Goal: Information Seeking & Learning: Check status

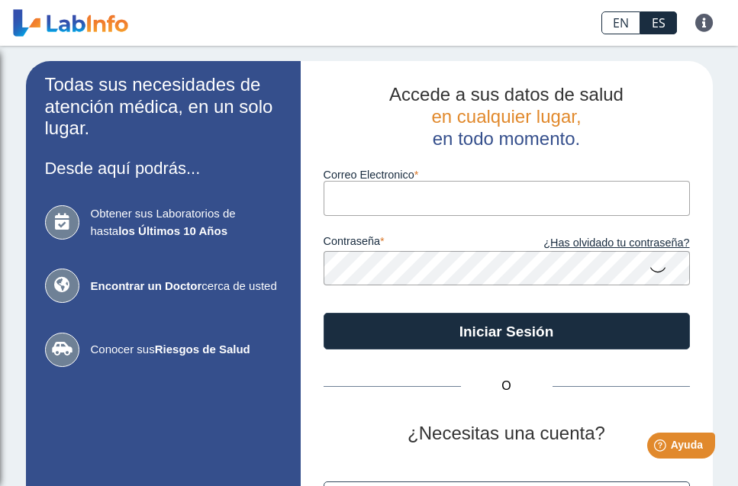
type input "[EMAIL_ADDRESS][DOMAIN_NAME]"
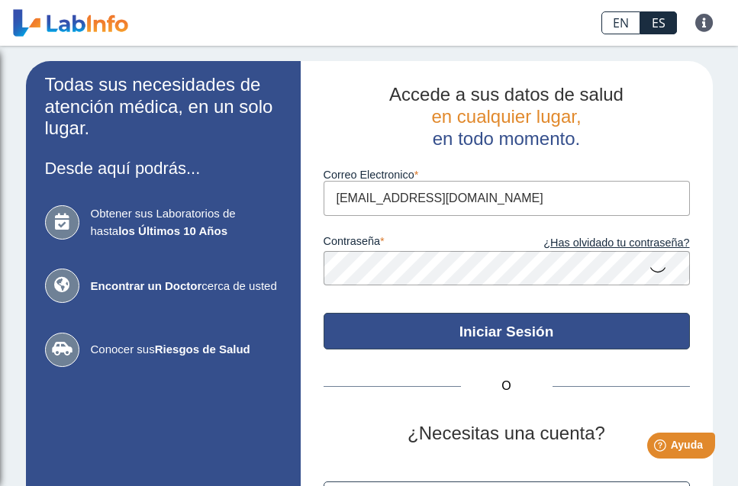
click at [508, 323] on button "Iniciar Sesión" at bounding box center [507, 331] width 366 height 37
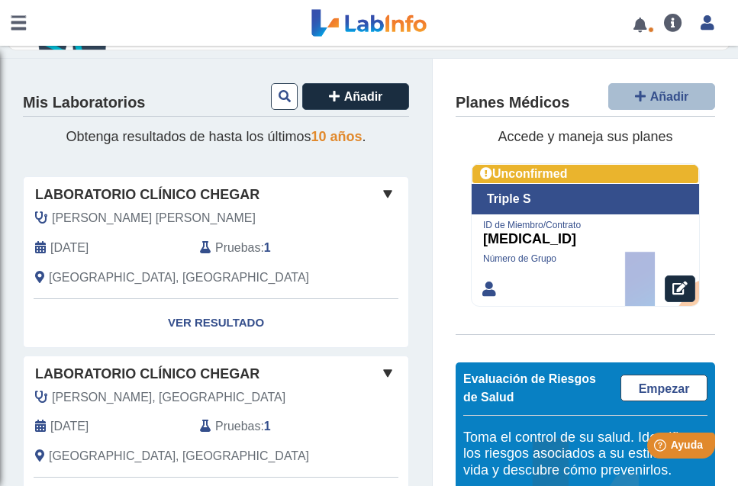
scroll to position [127, 0]
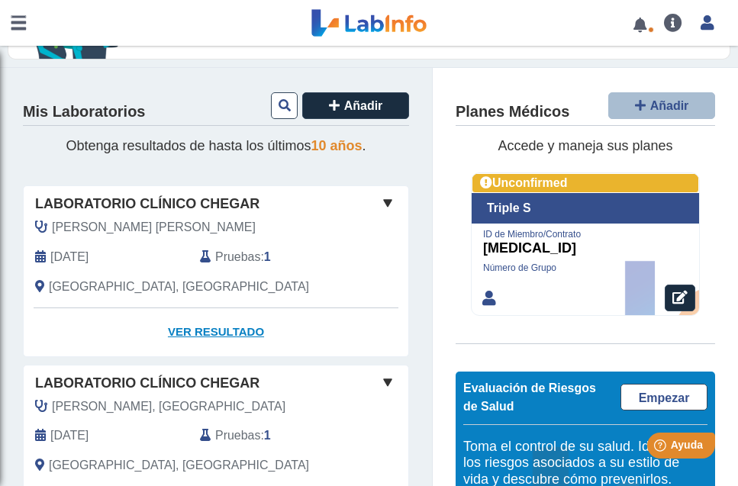
click at [195, 330] on link "Ver Resultado" at bounding box center [216, 332] width 385 height 48
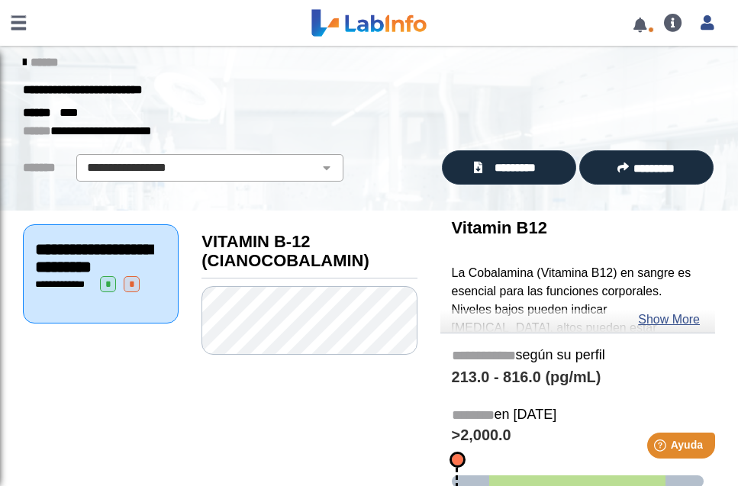
scroll to position [8, 0]
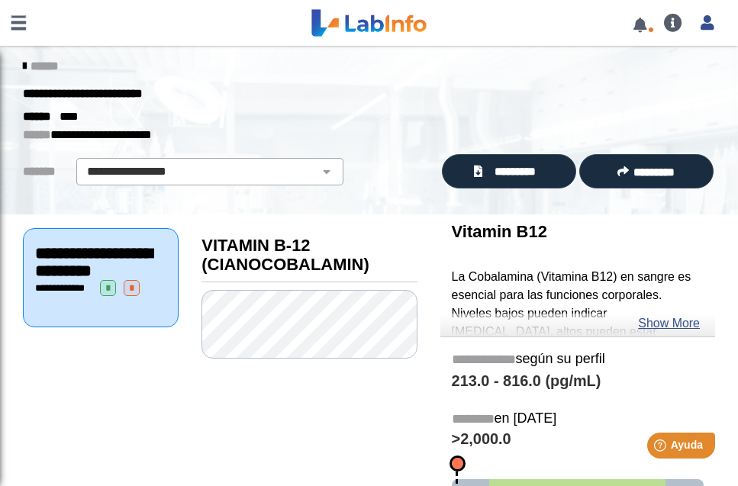
click at [14, 20] on link at bounding box center [18, 23] width 37 height 46
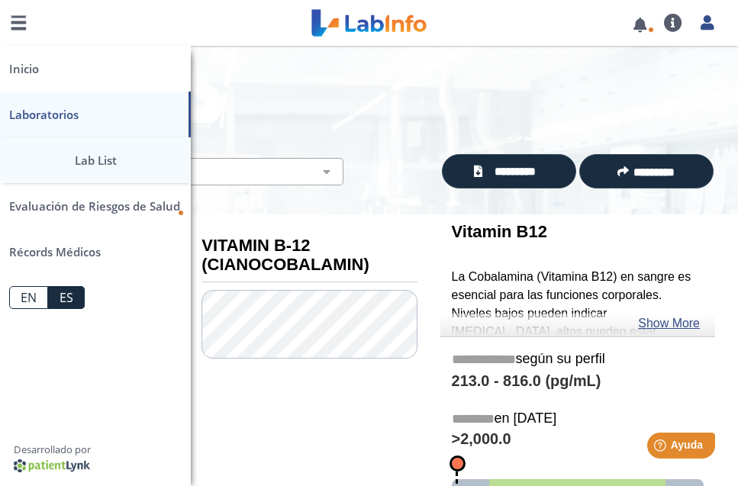
click at [106, 163] on link "Lab List" at bounding box center [95, 160] width 191 height 46
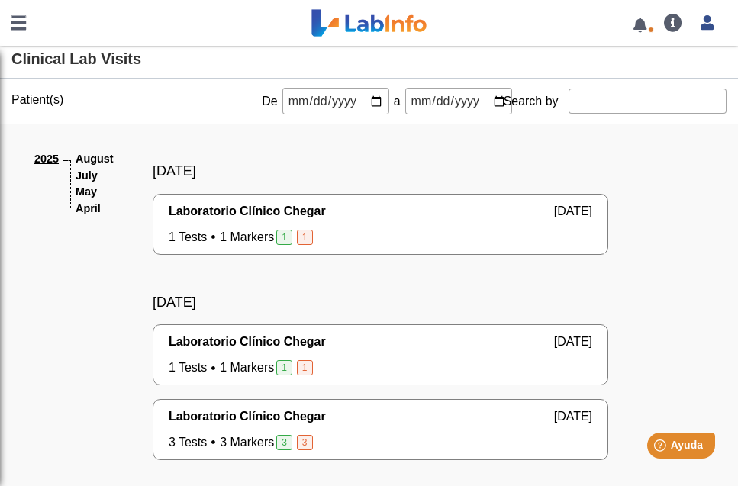
scroll to position [1, 0]
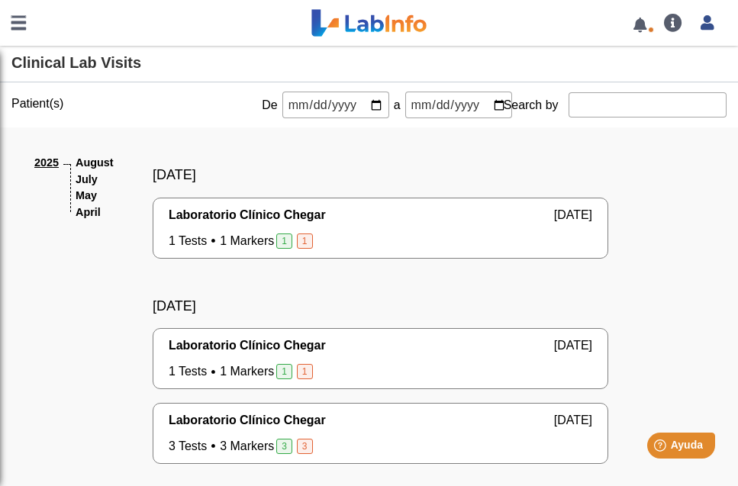
click at [21, 24] on link at bounding box center [18, 23] width 37 height 46
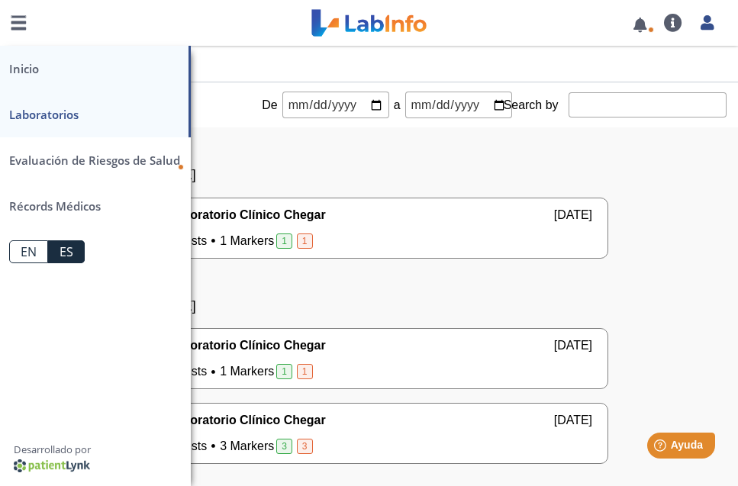
click at [27, 68] on link "Inicio" at bounding box center [95, 69] width 191 height 46
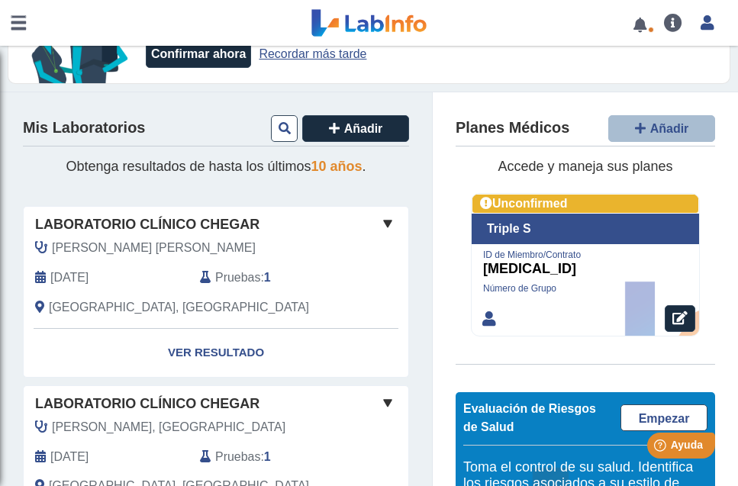
scroll to position [95, 0]
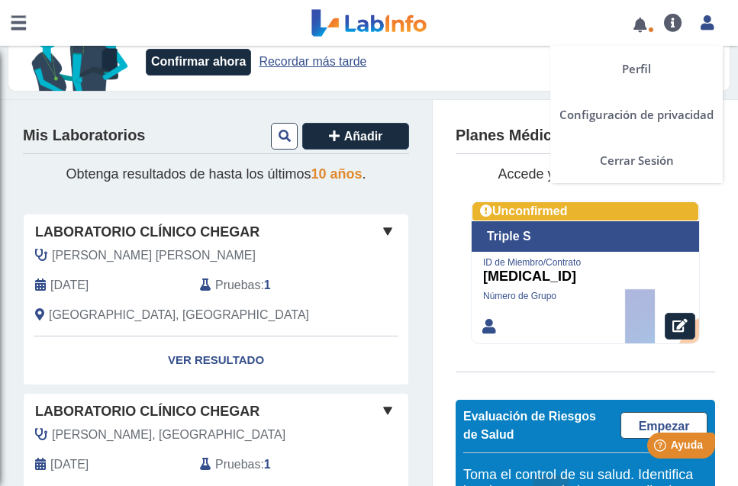
click at [707, 25] on icon at bounding box center [707, 22] width 13 height 11
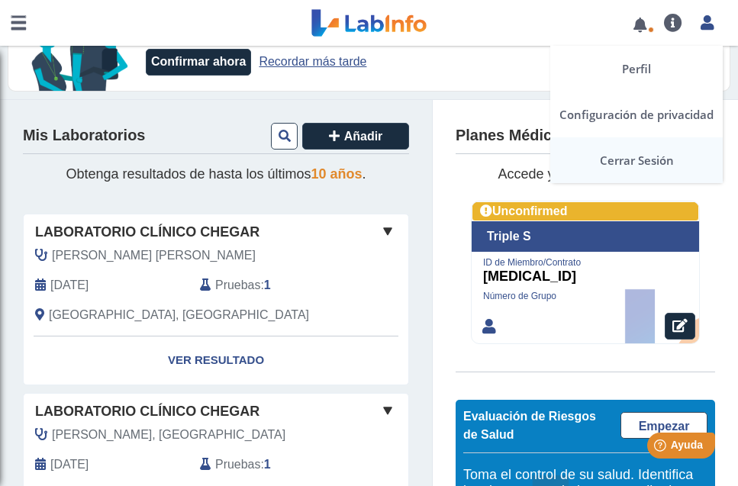
click at [641, 163] on link "Cerrar Sesión" at bounding box center [636, 160] width 173 height 46
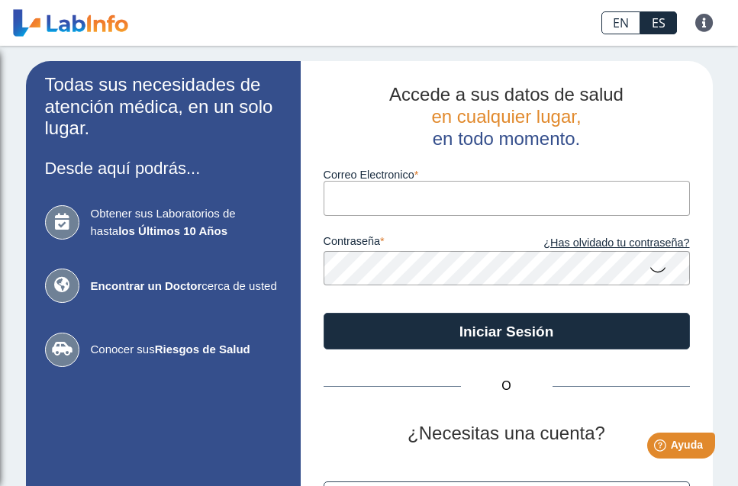
type input "[EMAIL_ADDRESS][DOMAIN_NAME]"
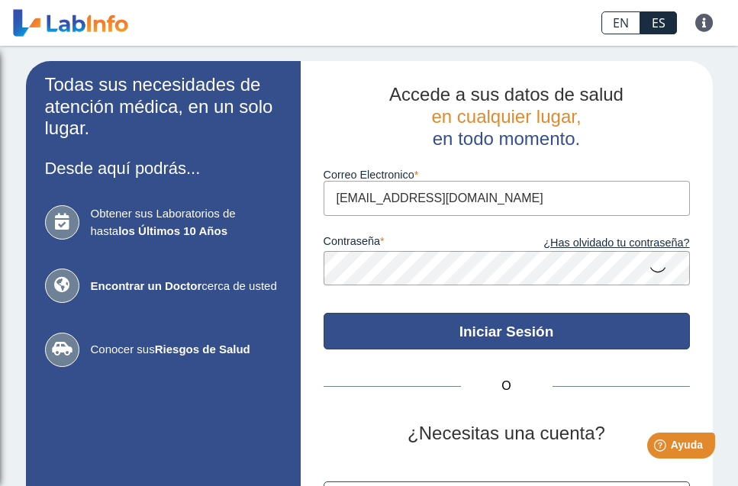
click at [485, 328] on button "Iniciar Sesión" at bounding box center [507, 331] width 366 height 37
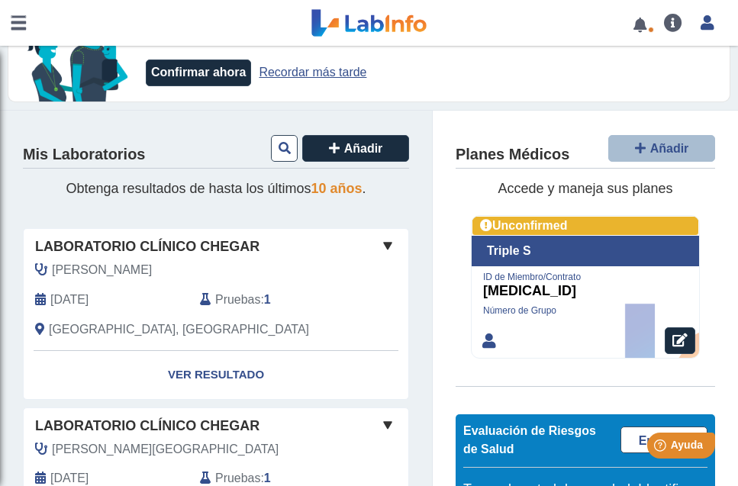
scroll to position [83, 0]
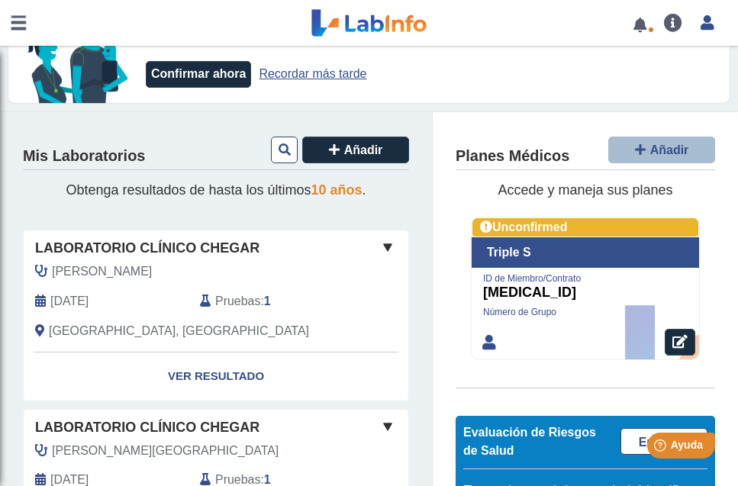
click at [174, 305] on div "[DATE]" at bounding box center [106, 301] width 165 height 18
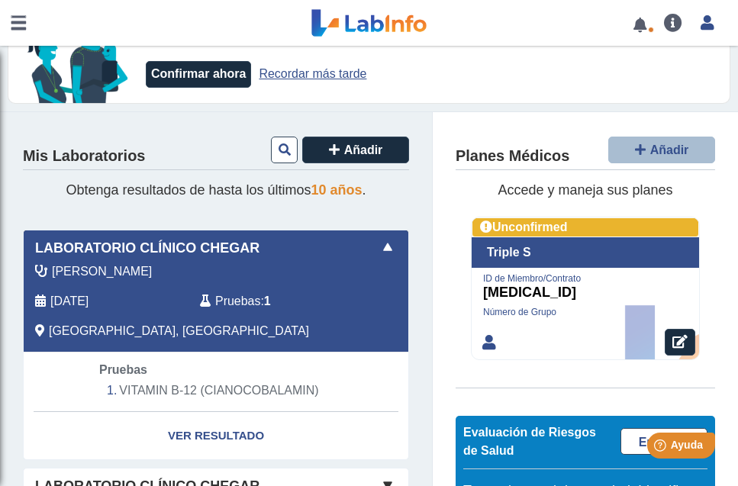
click at [184, 388] on li "VITAMIN B-12 (CIANOCOBALAMIN)" at bounding box center [216, 390] width 234 height 23
select select "**********"
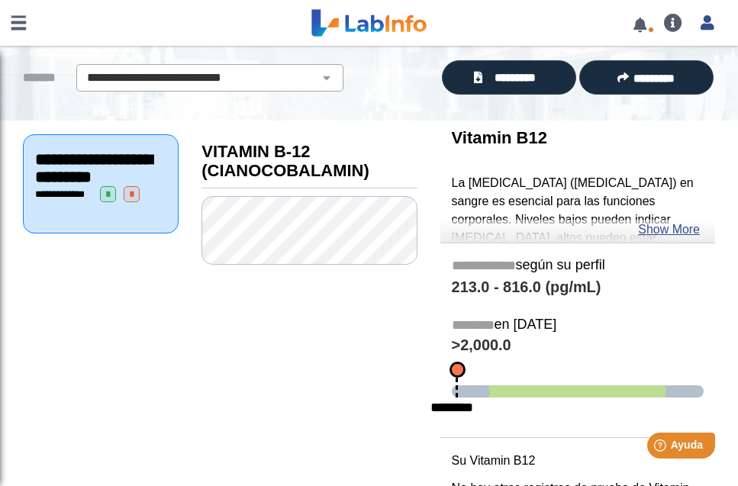
scroll to position [98, 0]
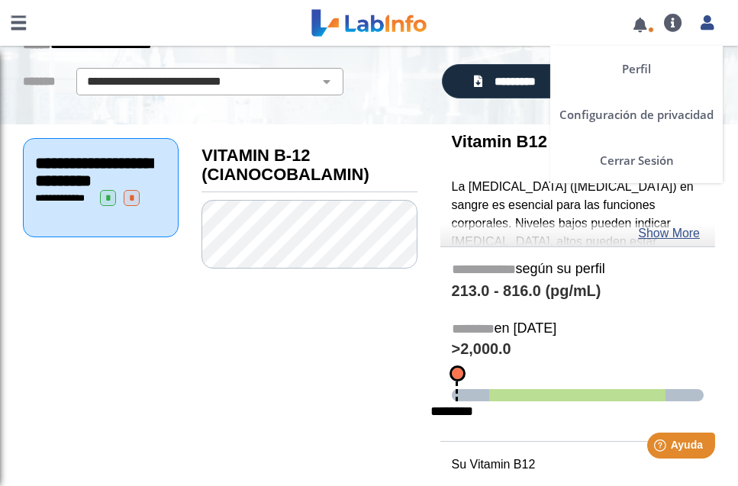
click at [707, 19] on icon at bounding box center [707, 22] width 13 height 11
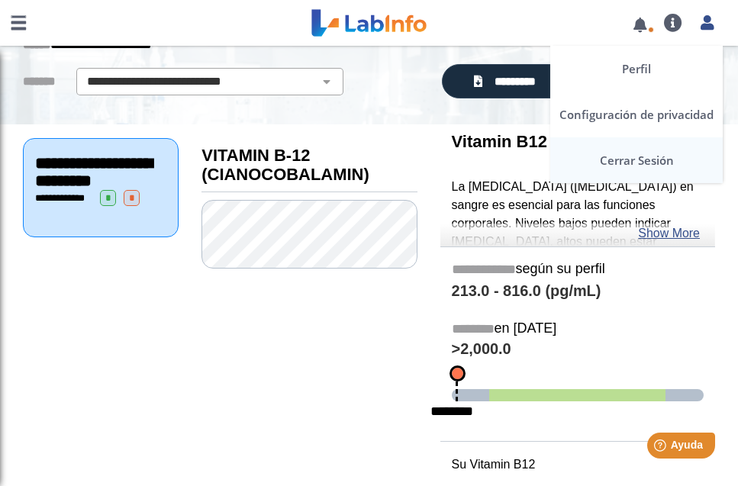
click at [632, 160] on link "Cerrar Sesión" at bounding box center [636, 160] width 173 height 46
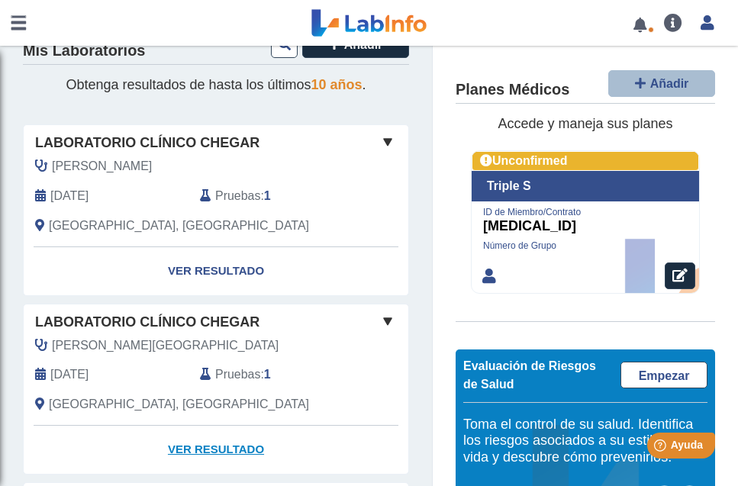
scroll to position [188, 0]
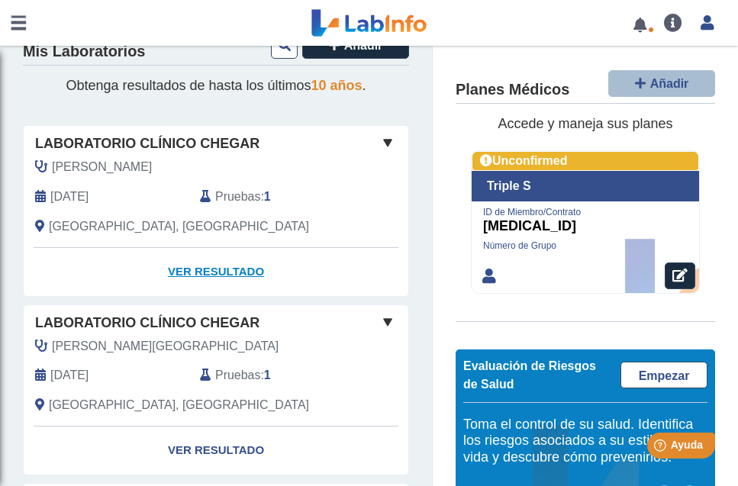
click at [202, 269] on link "Ver Resultado" at bounding box center [216, 272] width 385 height 48
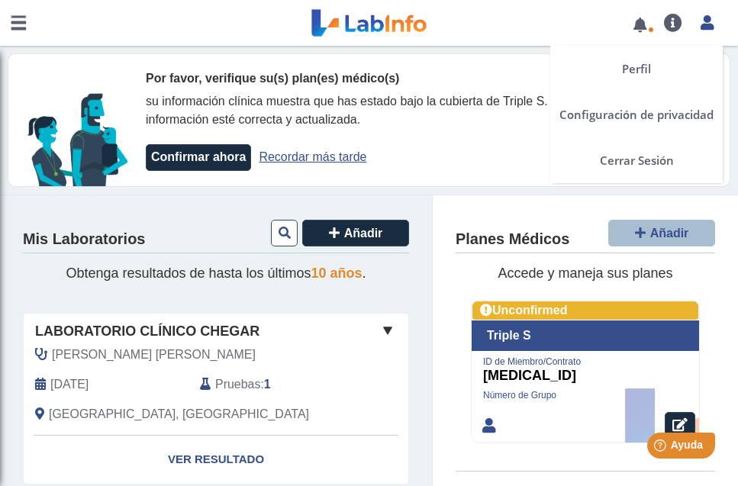
click at [708, 21] on icon at bounding box center [707, 22] width 13 height 11
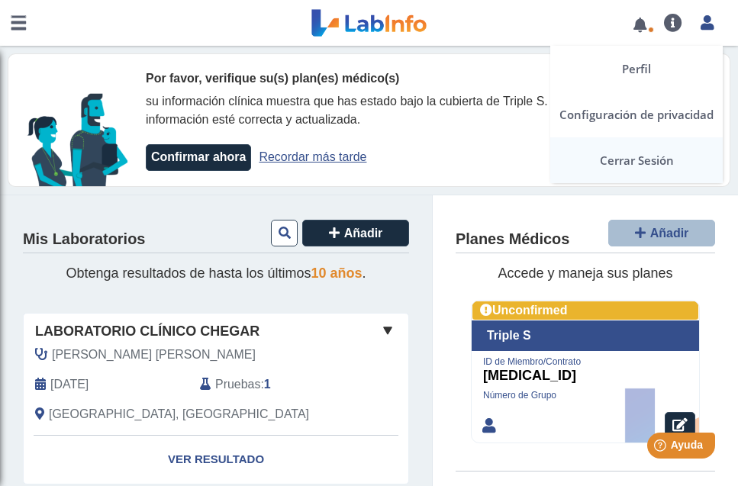
click at [627, 157] on link "Cerrar Sesión" at bounding box center [636, 160] width 173 height 46
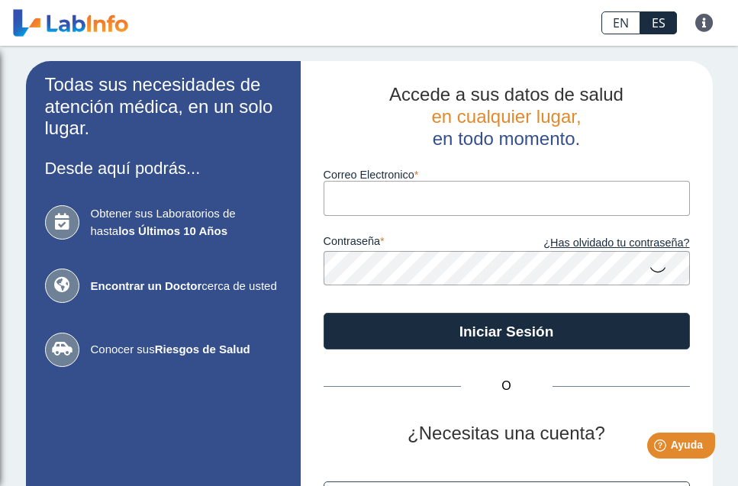
type input "[EMAIL_ADDRESS][DOMAIN_NAME]"
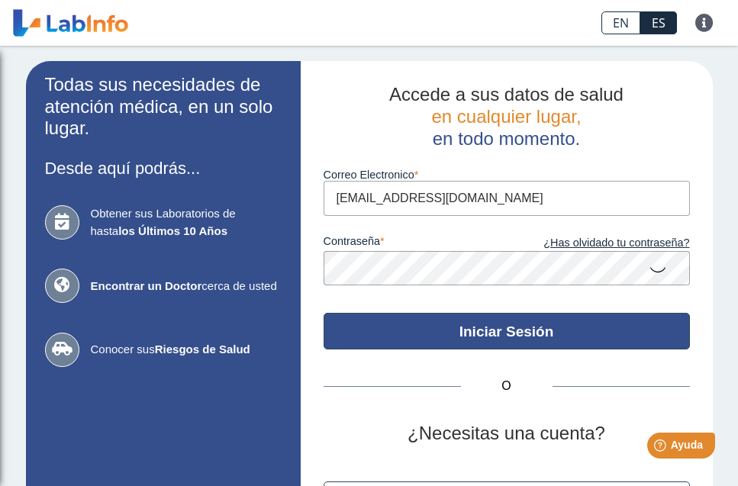
click at [482, 331] on button "Iniciar Sesión" at bounding box center [507, 331] width 366 height 37
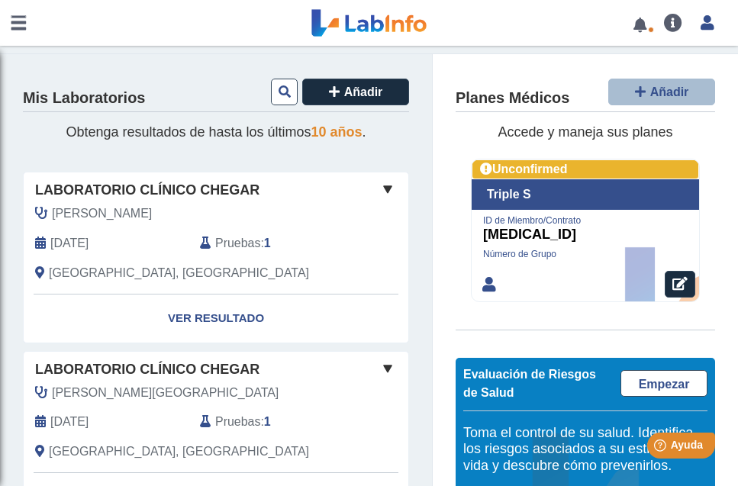
scroll to position [126, 0]
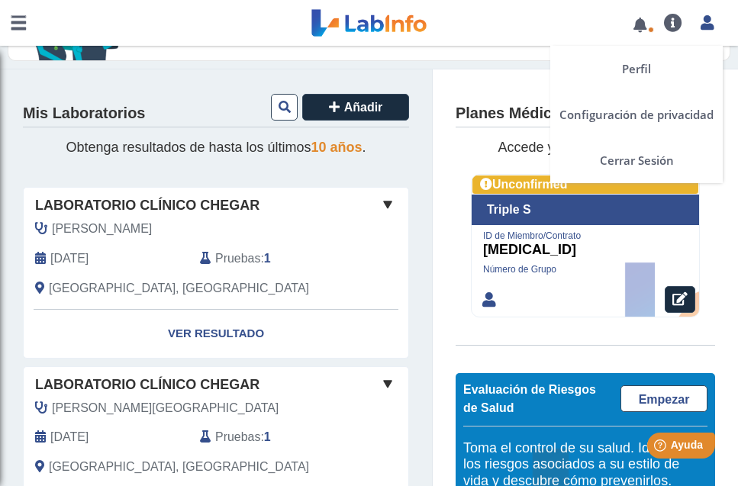
click at [705, 22] on icon at bounding box center [707, 22] width 13 height 11
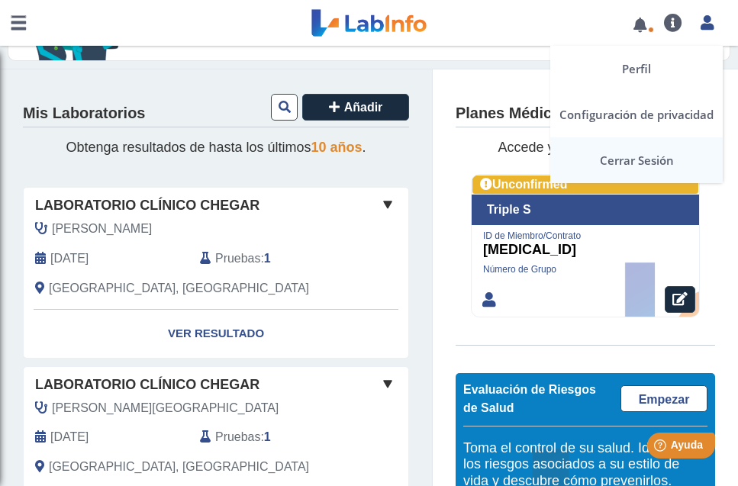
click at [634, 162] on link "Cerrar Sesión" at bounding box center [636, 160] width 173 height 46
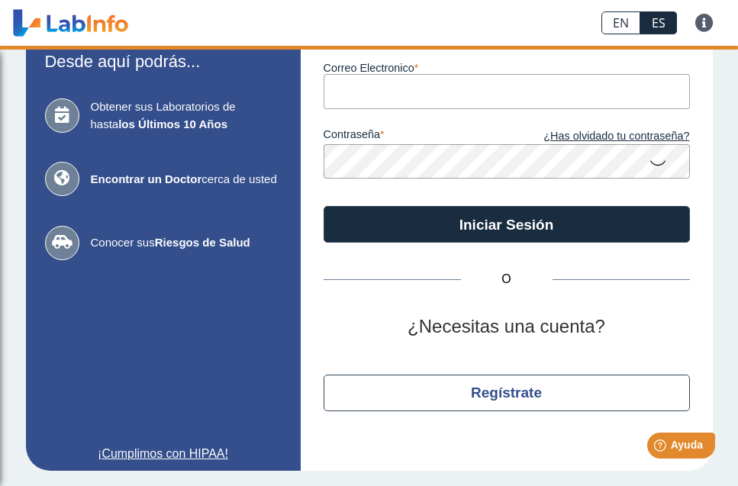
scroll to position [104, 0]
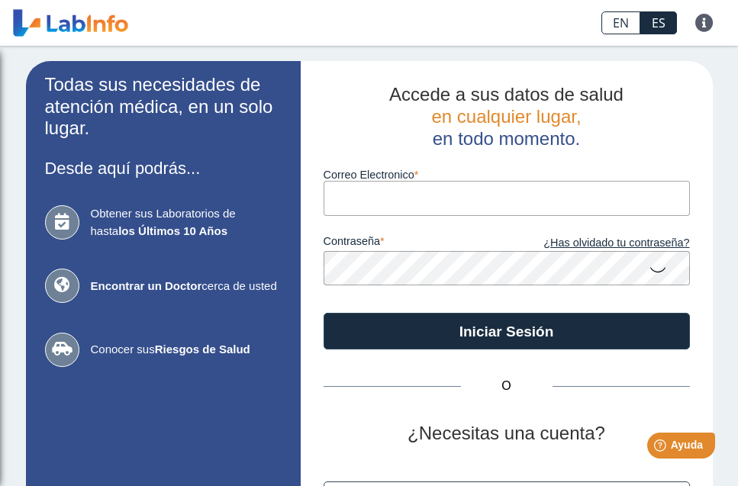
type input "[EMAIL_ADDRESS][DOMAIN_NAME]"
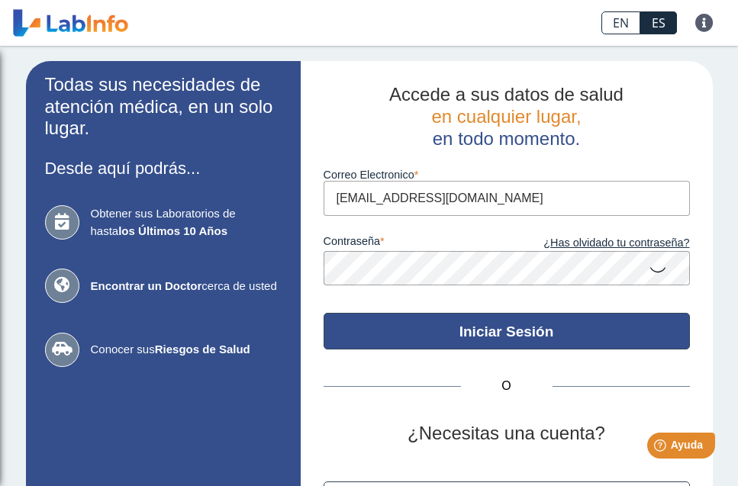
click at [470, 321] on button "Iniciar Sesión" at bounding box center [507, 331] width 366 height 37
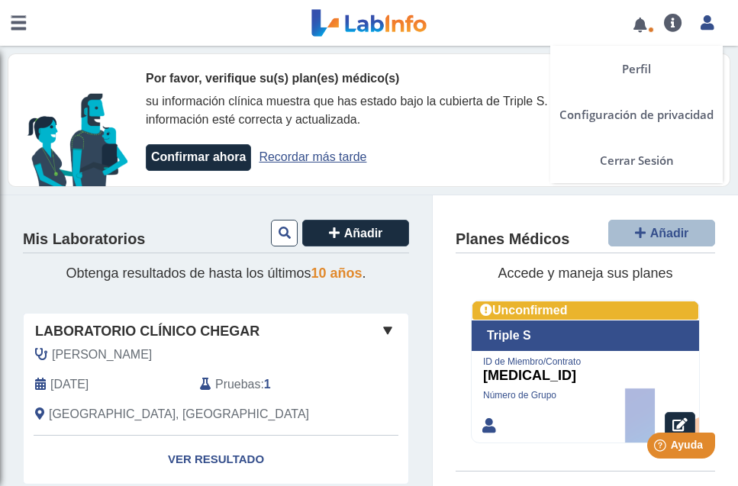
click at [708, 27] on icon at bounding box center [707, 22] width 13 height 11
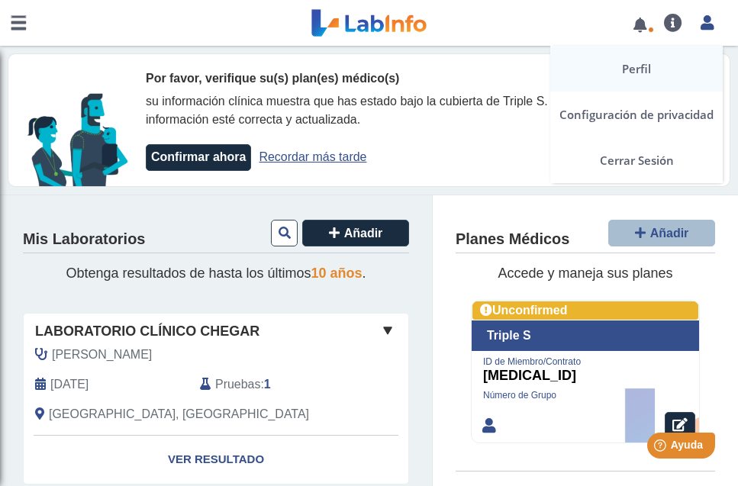
click at [637, 67] on link "Perfil" at bounding box center [636, 69] width 173 height 46
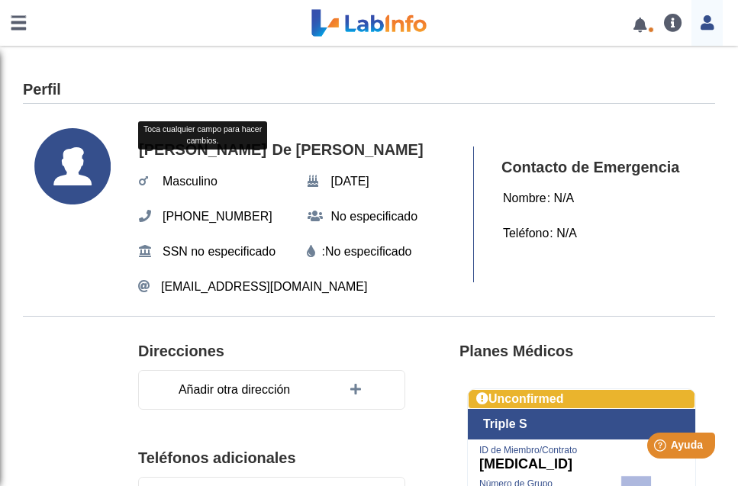
click at [234, 71] on div "Perfil" at bounding box center [369, 86] width 692 height 35
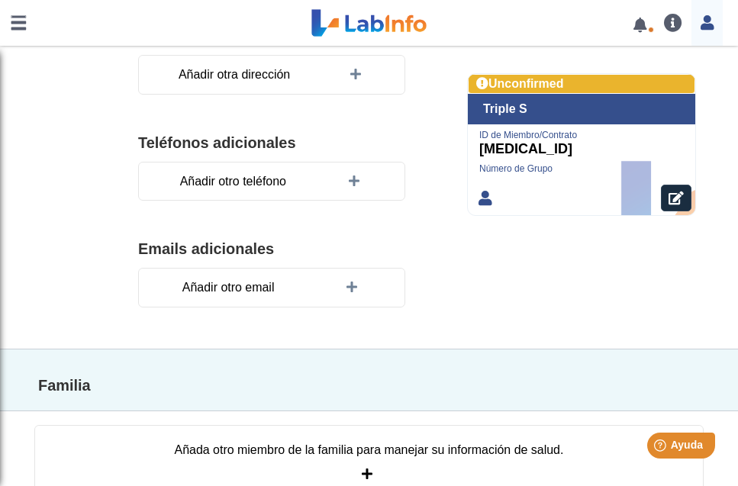
scroll to position [311, 0]
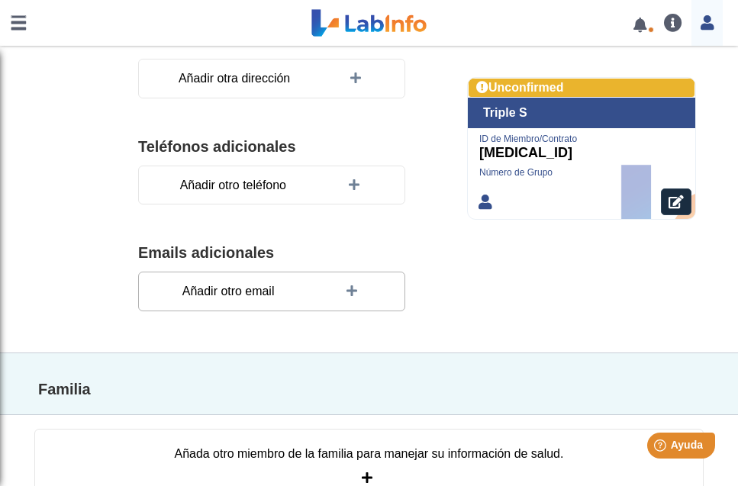
click at [211, 289] on span "Añadir otro email" at bounding box center [229, 291] width 102 height 27
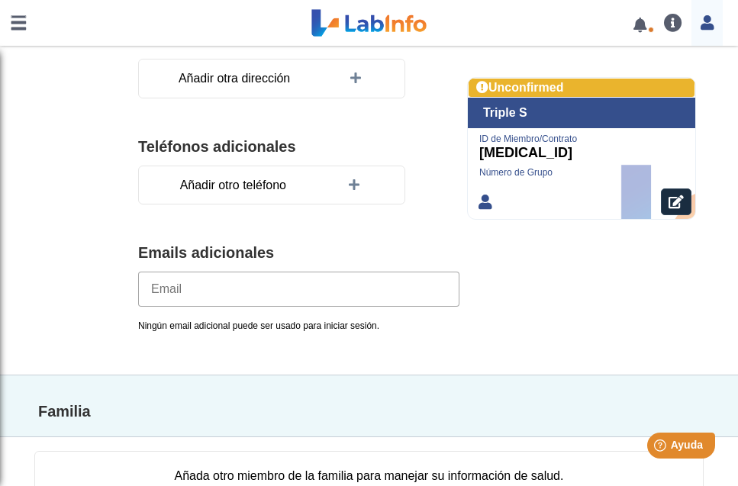
click at [399, 230] on div "Direcciones Añadir otra dirección Teléfonos adicionales Añadir otro teléfono Em…" at bounding box center [298, 190] width 321 height 343
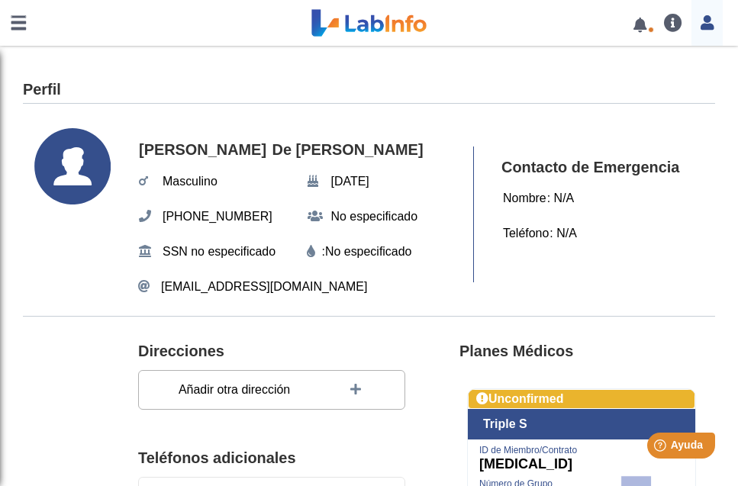
scroll to position [0, 0]
click at [640, 24] on link at bounding box center [639, 24] width 31 height 11
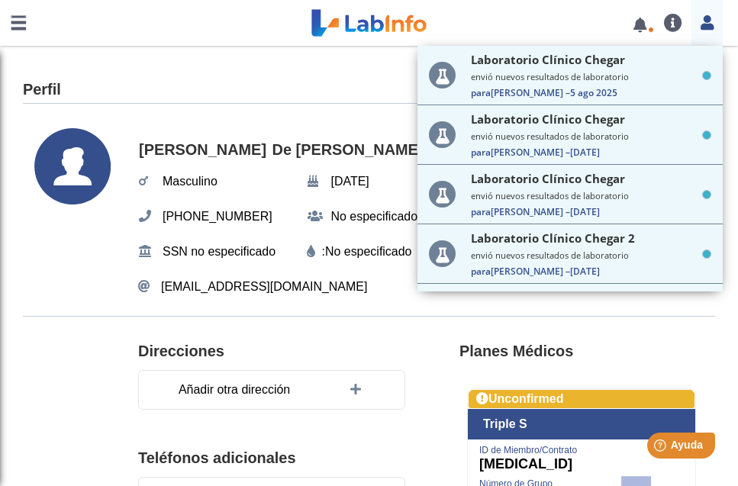
click at [340, 77] on div "Perfil" at bounding box center [369, 86] width 692 height 35
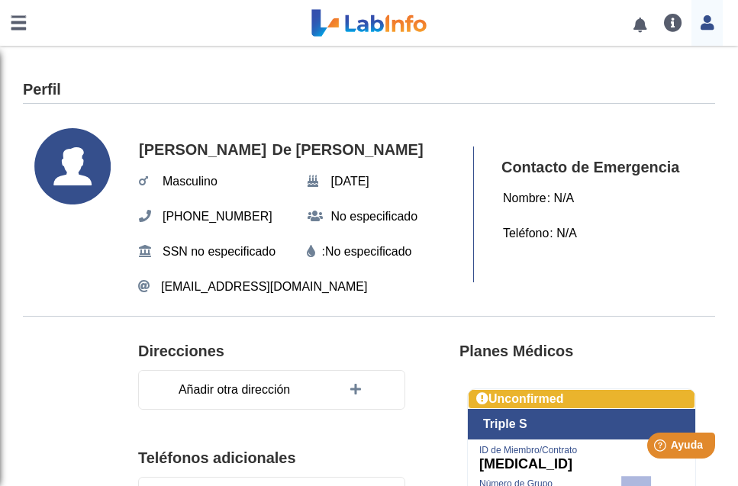
click at [22, 21] on link at bounding box center [18, 23] width 37 height 46
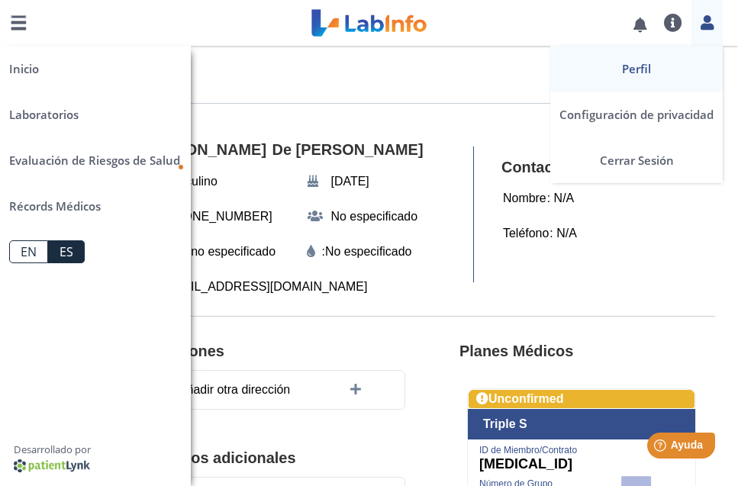
click at [708, 20] on icon at bounding box center [707, 22] width 13 height 11
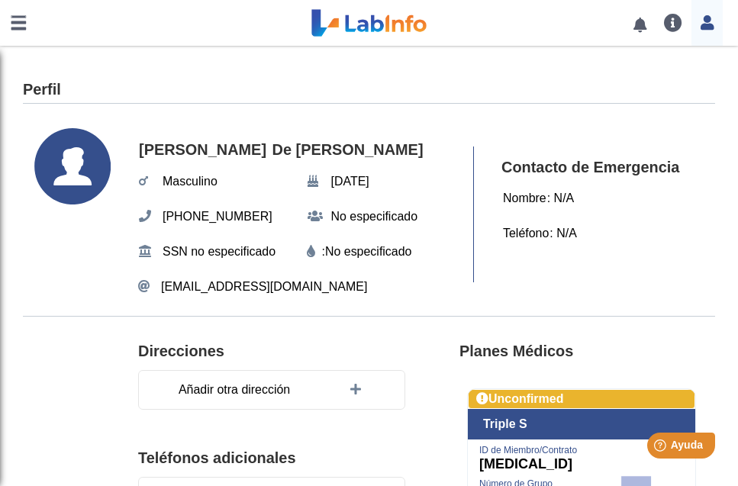
drag, startPoint x: 105, startPoint y: 250, endPoint x: 115, endPoint y: 245, distance: 10.9
click at [115, 245] on svg-icon at bounding box center [82, 214] width 96 height 173
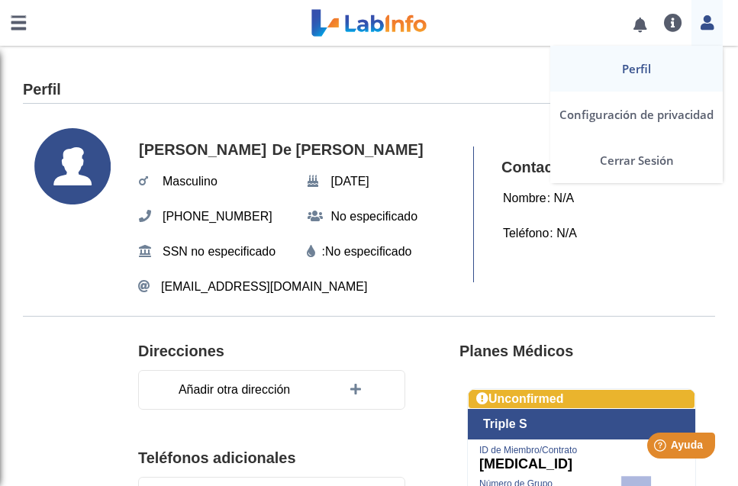
click at [711, 24] on icon at bounding box center [707, 22] width 13 height 11
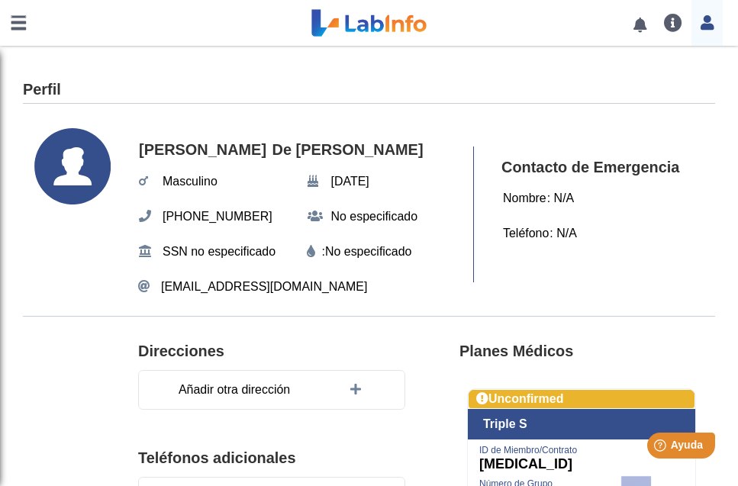
click at [462, 61] on app-profile "Perfil [PERSON_NAME] De [PERSON_NAME] Masculino [DATE][PHONE_NUMBER] No especif…" at bounding box center [369, 447] width 738 height 803
click at [24, 19] on link at bounding box center [18, 23] width 37 height 46
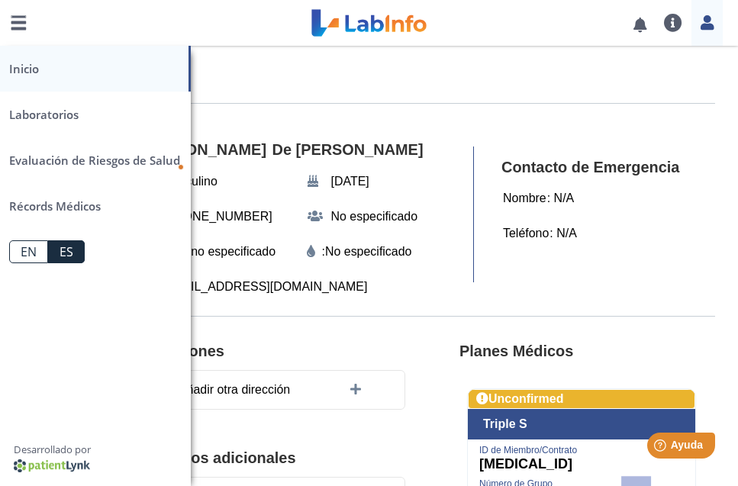
click at [34, 66] on link "Inicio" at bounding box center [95, 69] width 191 height 46
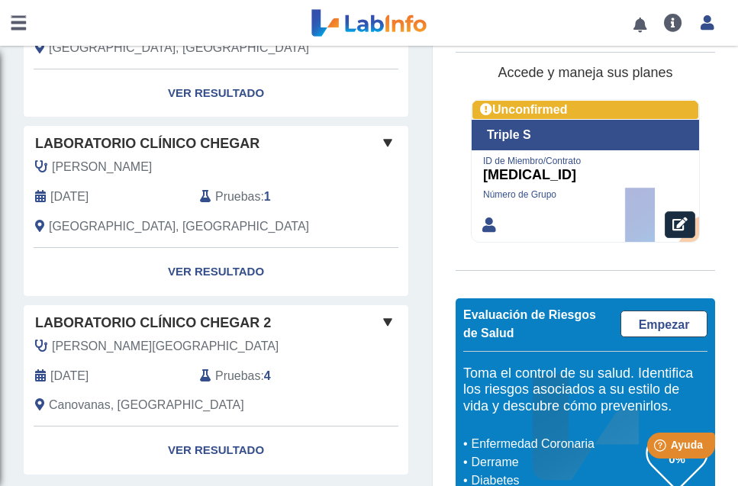
scroll to position [892, 0]
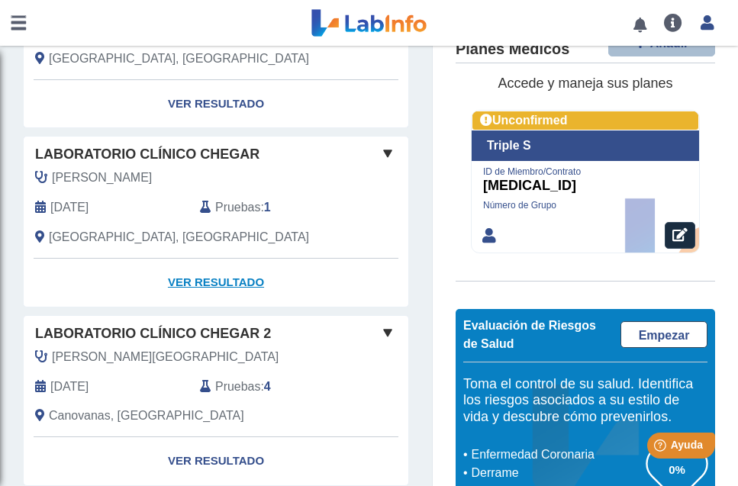
click at [192, 277] on link "Ver Resultado" at bounding box center [216, 283] width 385 height 48
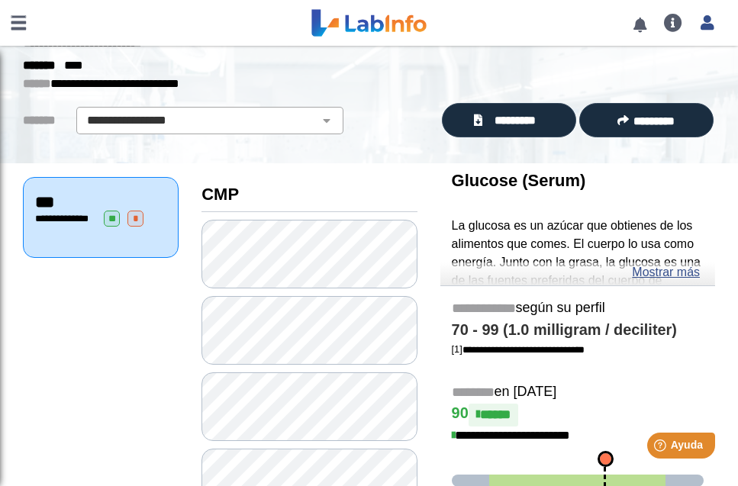
scroll to position [69, 0]
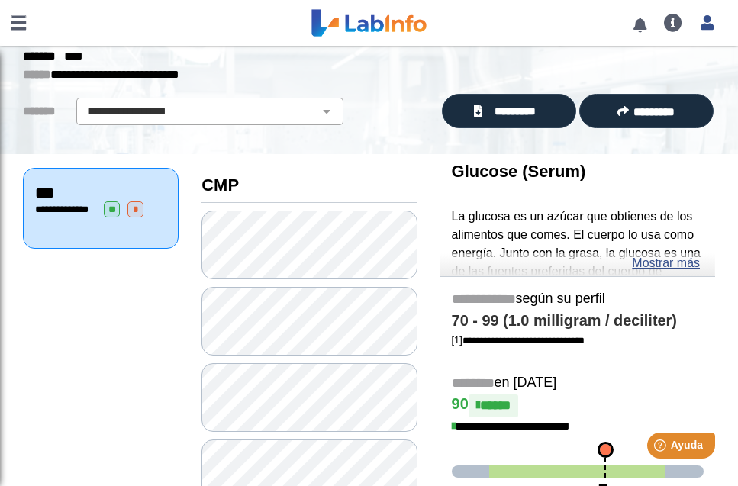
click at [21, 23] on link at bounding box center [18, 23] width 37 height 46
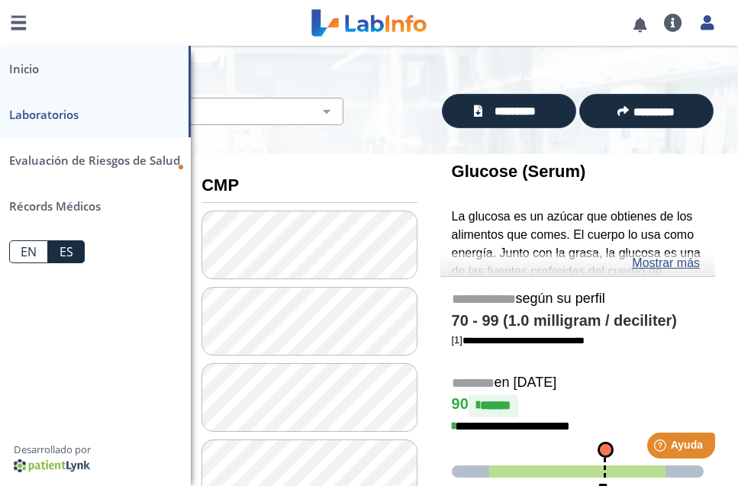
click at [22, 67] on link "Inicio" at bounding box center [95, 69] width 191 height 46
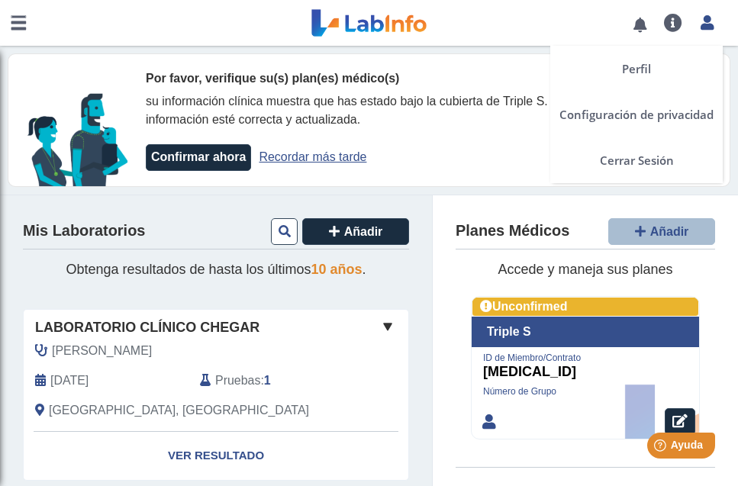
click at [708, 25] on icon at bounding box center [707, 22] width 13 height 11
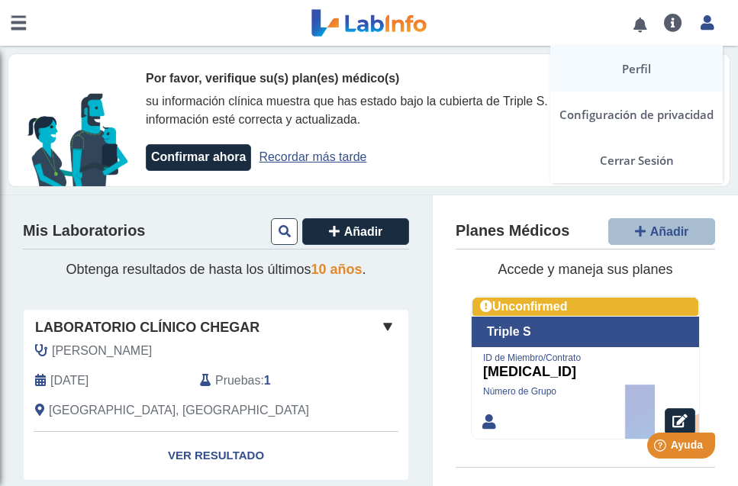
click at [639, 71] on link "Perfil" at bounding box center [636, 69] width 173 height 46
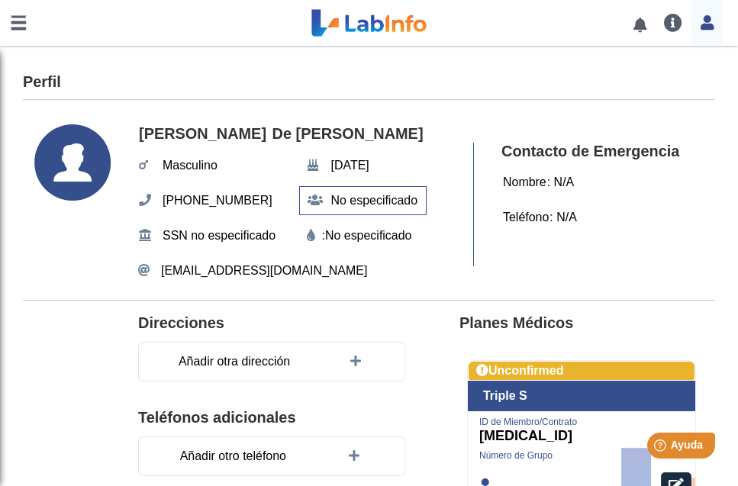
click at [377, 205] on span "No especificado" at bounding box center [375, 200] width 96 height 27
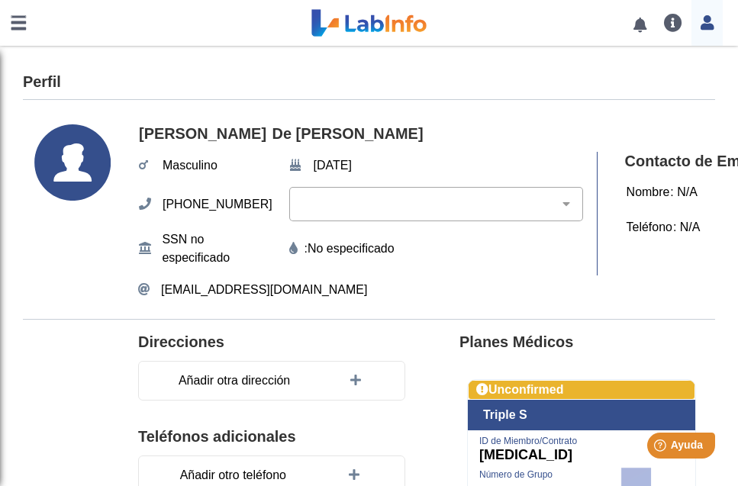
click at [385, 131] on h4 "[PERSON_NAME] De [PERSON_NAME]" at bounding box center [360, 134] width 445 height 20
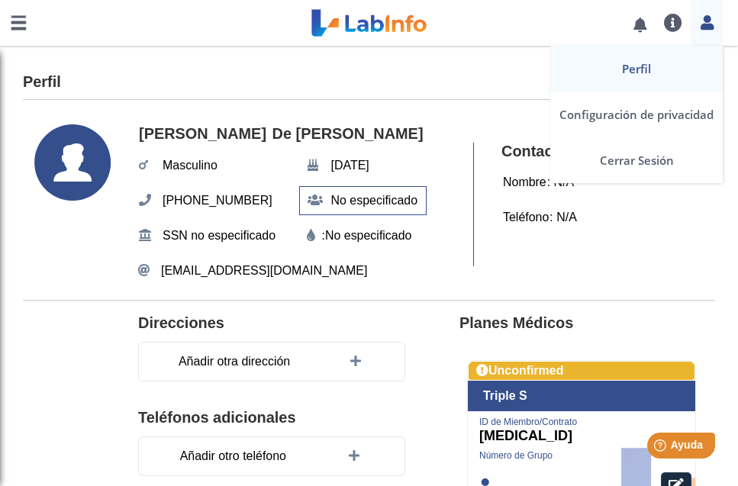
click at [708, 20] on icon at bounding box center [707, 22] width 13 height 11
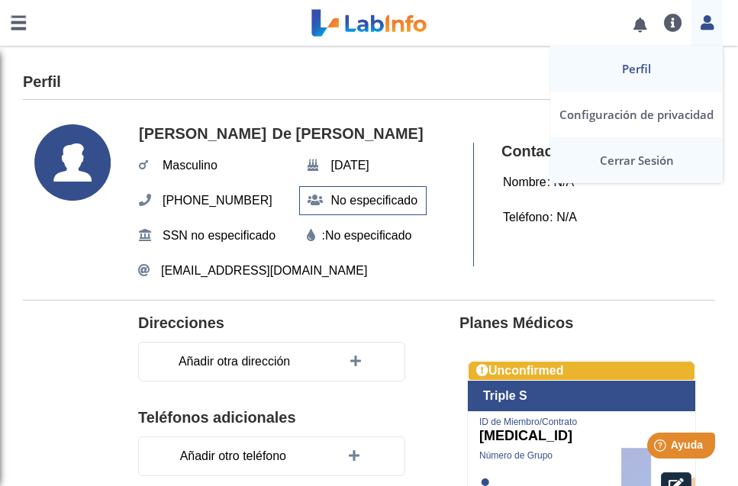
click at [635, 164] on link "Cerrar Sesión" at bounding box center [636, 160] width 173 height 46
